Goal: Task Accomplishment & Management: Use online tool/utility

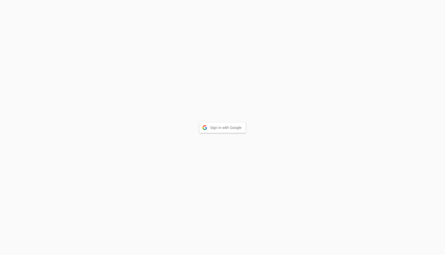
click at [233, 131] on button "Sign in with Google" at bounding box center [222, 127] width 47 height 10
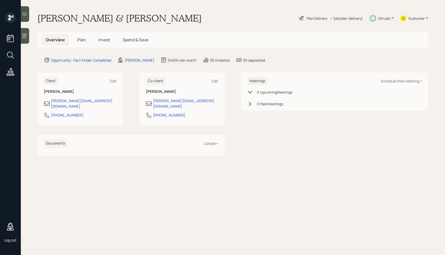
click at [314, 18] on div "Plan Delivery" at bounding box center [316, 18] width 21 height 5
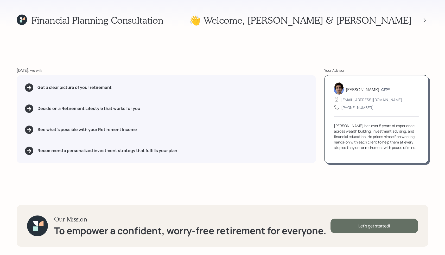
click at [354, 226] on div "Let's get started!" at bounding box center [373, 226] width 87 height 15
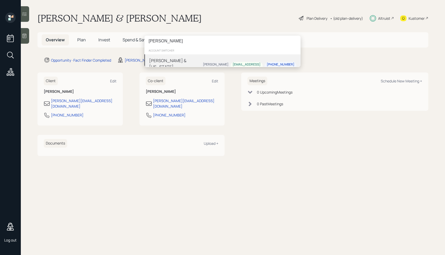
type input "[PERSON_NAME]"
click at [181, 58] on div "[PERSON_NAME] & [US_STATE][PERSON_NAME]" at bounding box center [175, 66] width 52 height 19
